Goal: Information Seeking & Learning: Learn about a topic

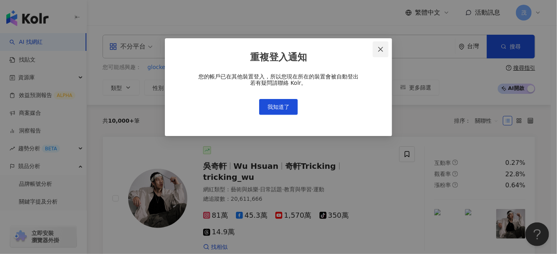
click at [380, 50] on icon "close" at bounding box center [380, 49] width 5 height 5
click at [271, 111] on button "我知道了" at bounding box center [278, 107] width 39 height 16
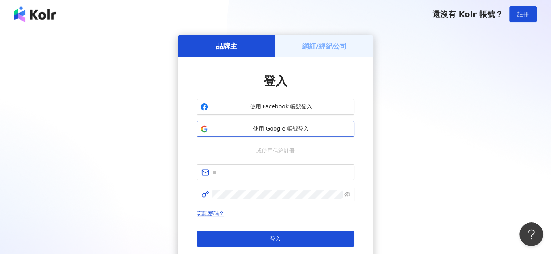
click at [276, 123] on button "使用 Google 帳號登入" at bounding box center [276, 129] width 158 height 16
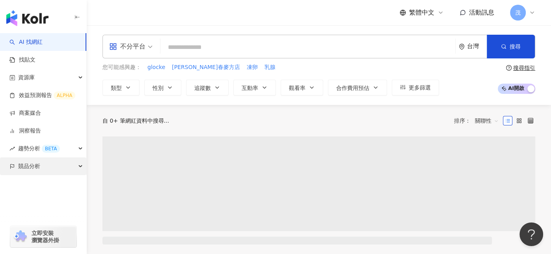
click at [34, 164] on span "競品分析" at bounding box center [29, 166] width 22 height 18
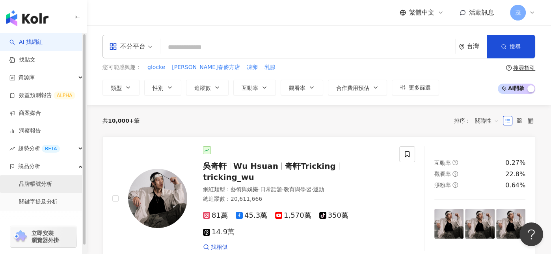
click at [45, 182] on link "品牌帳號分析" at bounding box center [35, 184] width 33 height 8
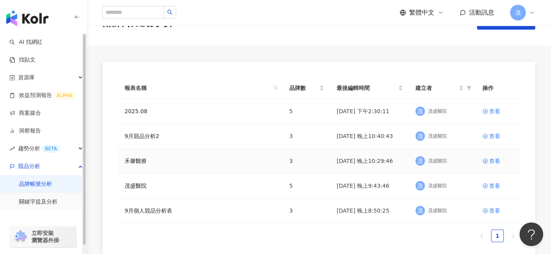
scroll to position [39, 0]
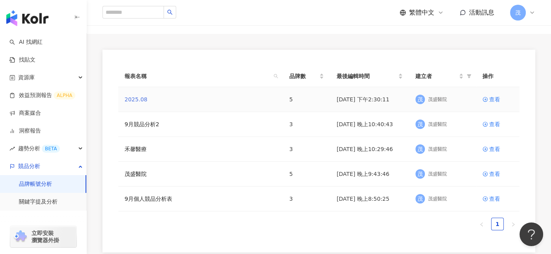
click at [138, 99] on link "2025.08" at bounding box center [136, 99] width 23 height 9
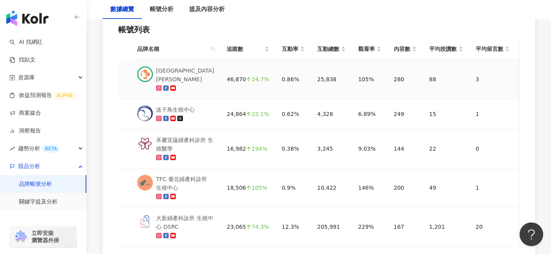
scroll to position [468, 0]
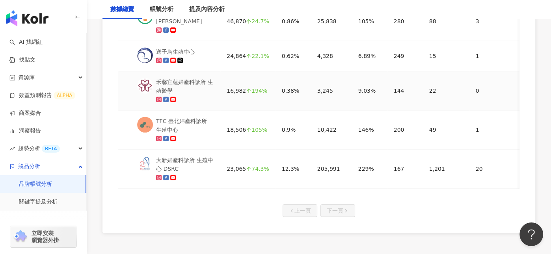
click at [186, 87] on div "禾馨宜蘊婦產科診所 生殖醫學" at bounding box center [185, 86] width 58 height 17
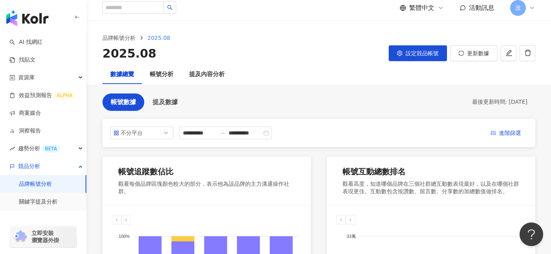
scroll to position [0, 0]
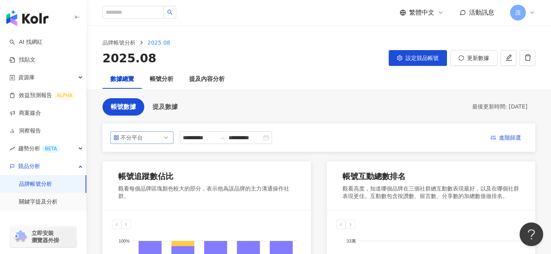
click at [151, 136] on span "不分平台" at bounding box center [142, 138] width 57 height 12
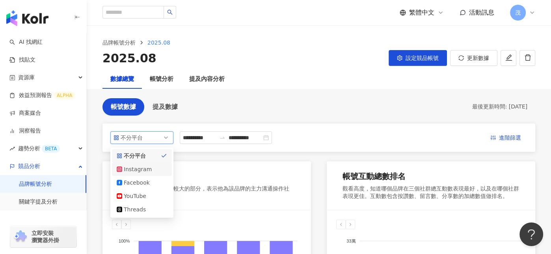
click at [148, 171] on div "Instagram" at bounding box center [137, 169] width 26 height 9
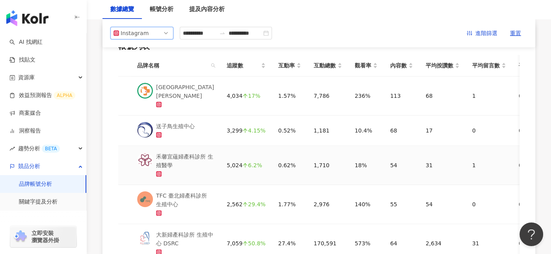
scroll to position [118, 0]
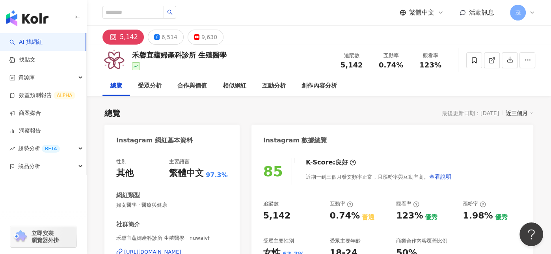
click at [514, 113] on div "近三個月" at bounding box center [520, 113] width 28 height 10
click at [513, 130] on link "近三個月" at bounding box center [523, 129] width 22 height 9
